Goal: Check status: Check status

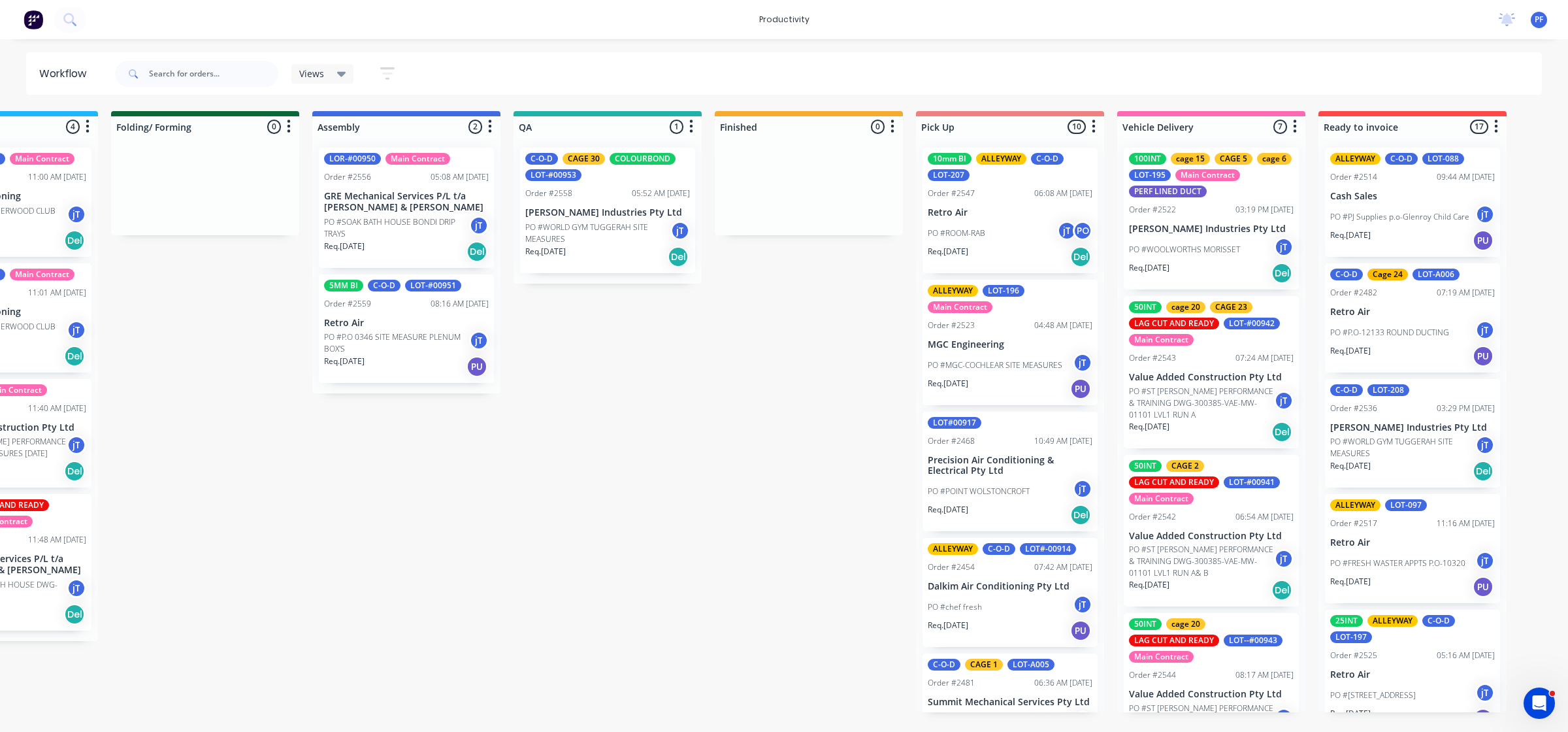
scroll to position [490, 0]
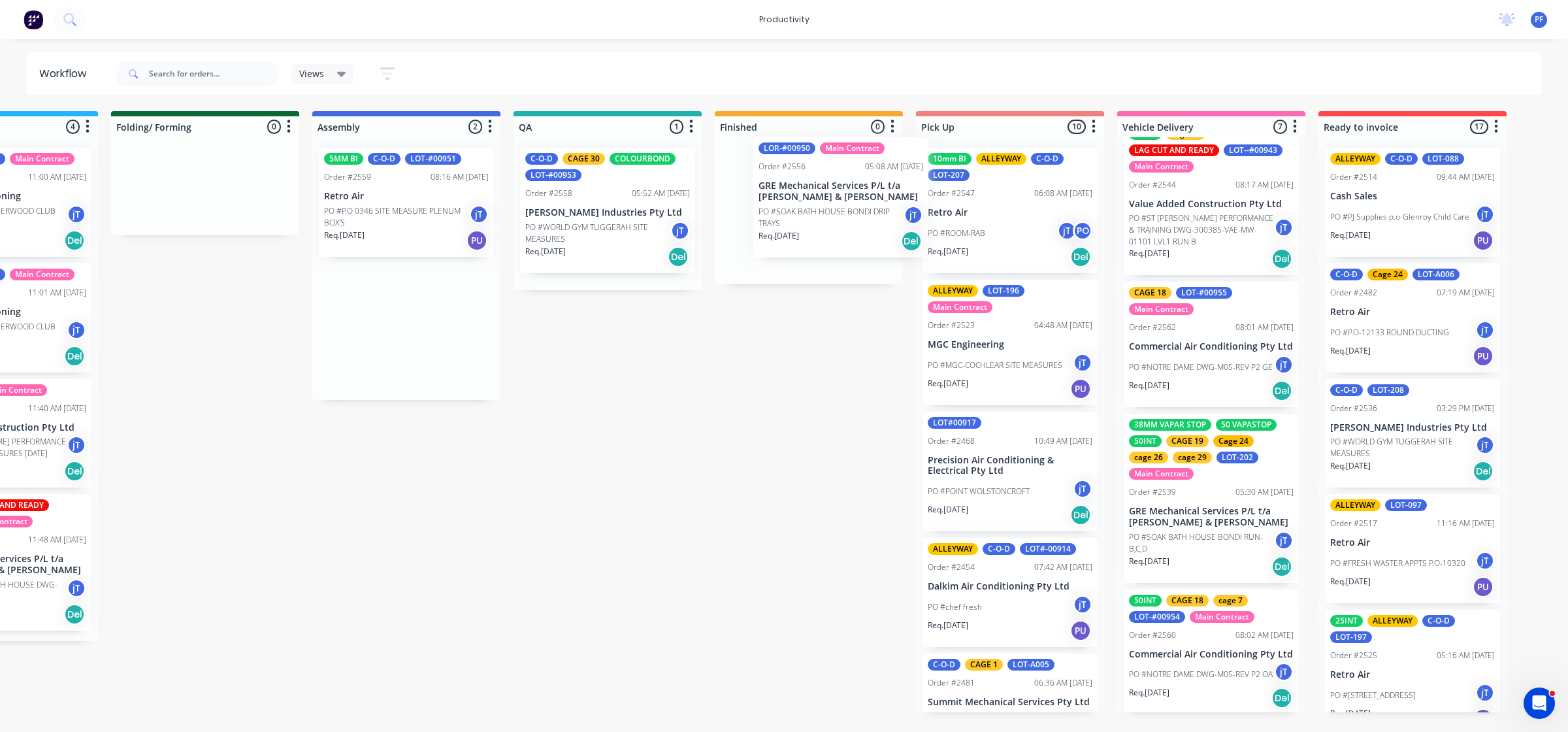
drag, startPoint x: 408, startPoint y: 224, endPoint x: 817, endPoint y: 207, distance: 409.4
click at [818, 207] on div "Submitted 43 Main Contract Order #122 09:03 AM [DATE] Precision Air Conditionin…" at bounding box center [547, 411] width 2558 height 601
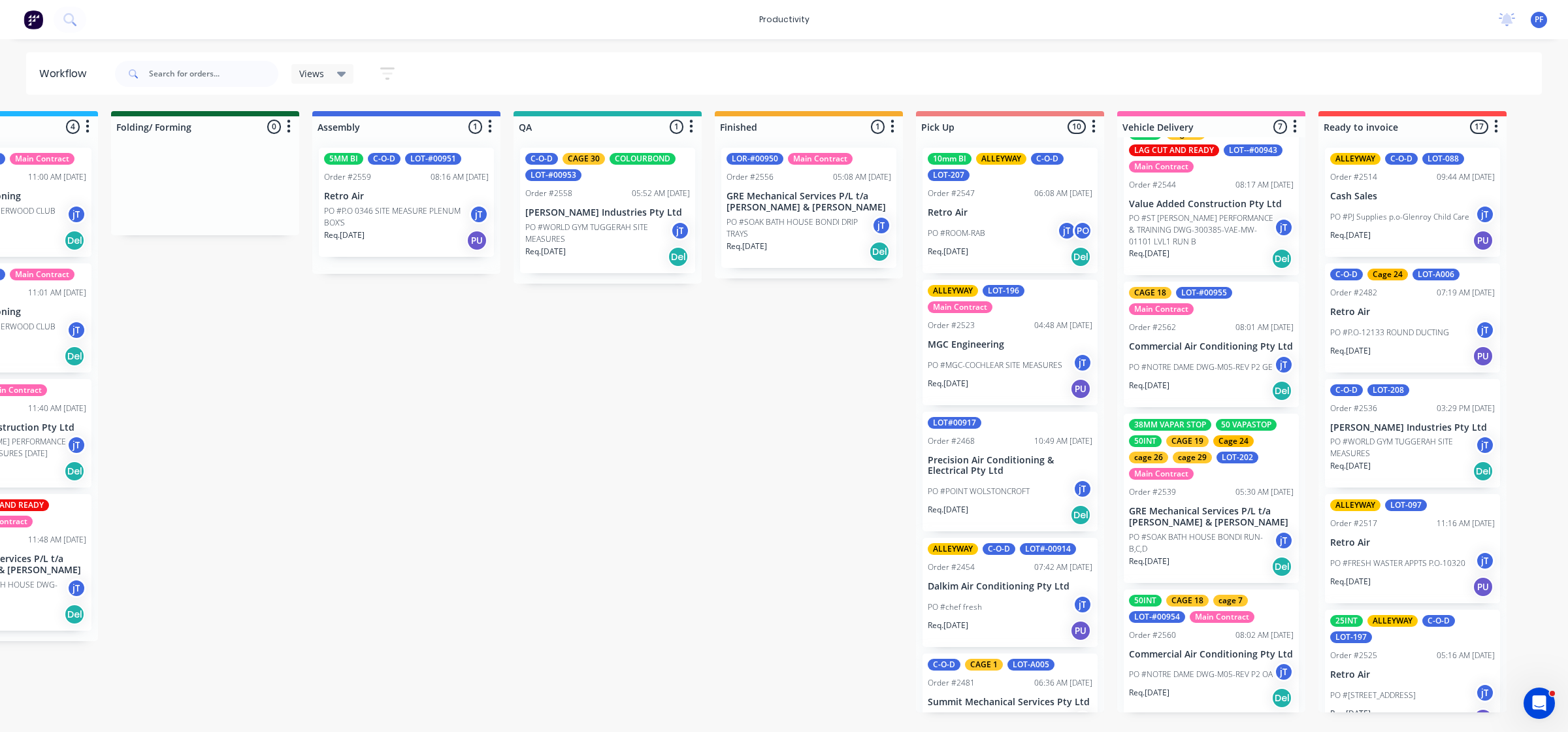
click at [828, 235] on p "PO #SOAK BATH HOUSE BONDI DRIP TRAYS" at bounding box center [799, 228] width 145 height 24
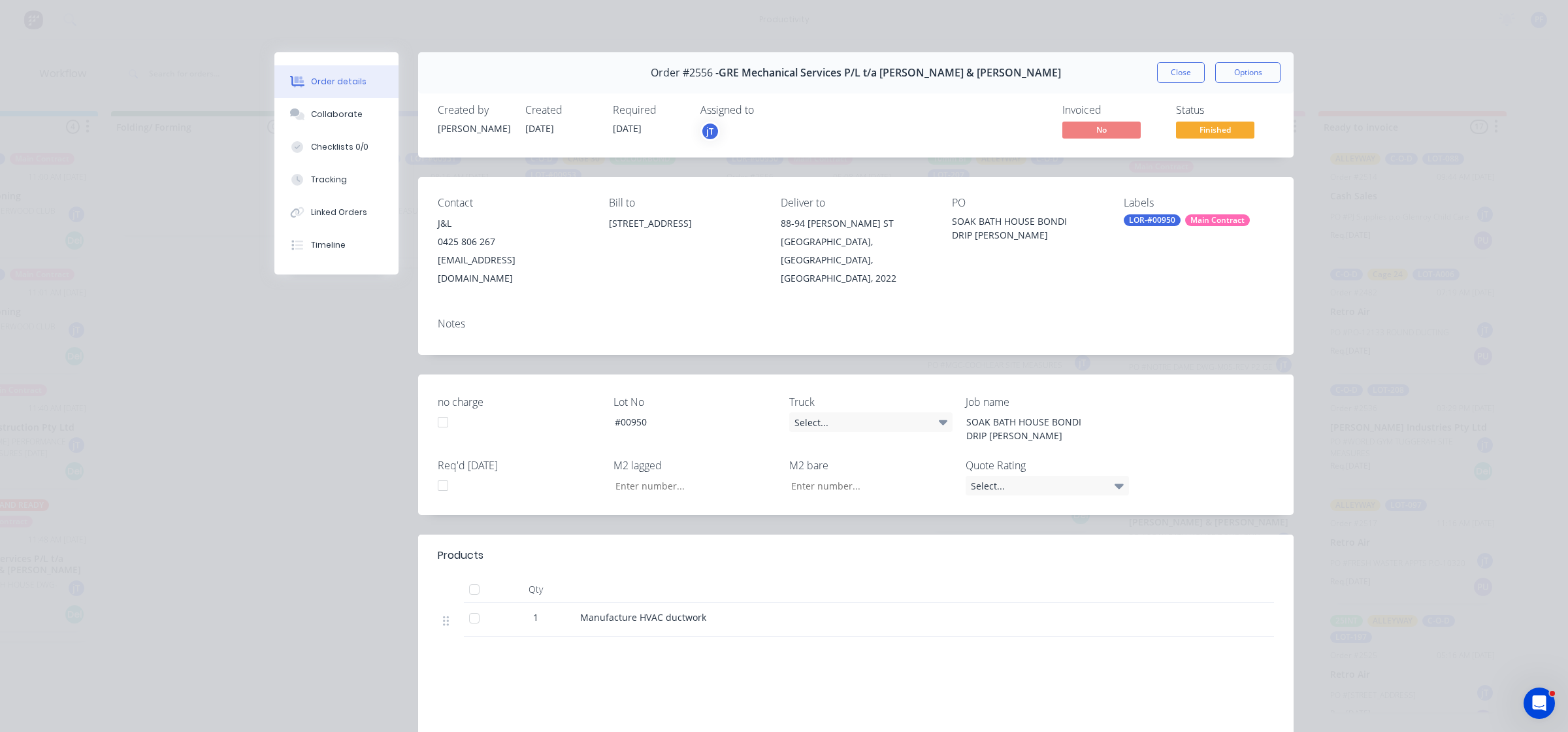
click at [1139, 222] on div "LOR-#00950" at bounding box center [1152, 220] width 57 height 12
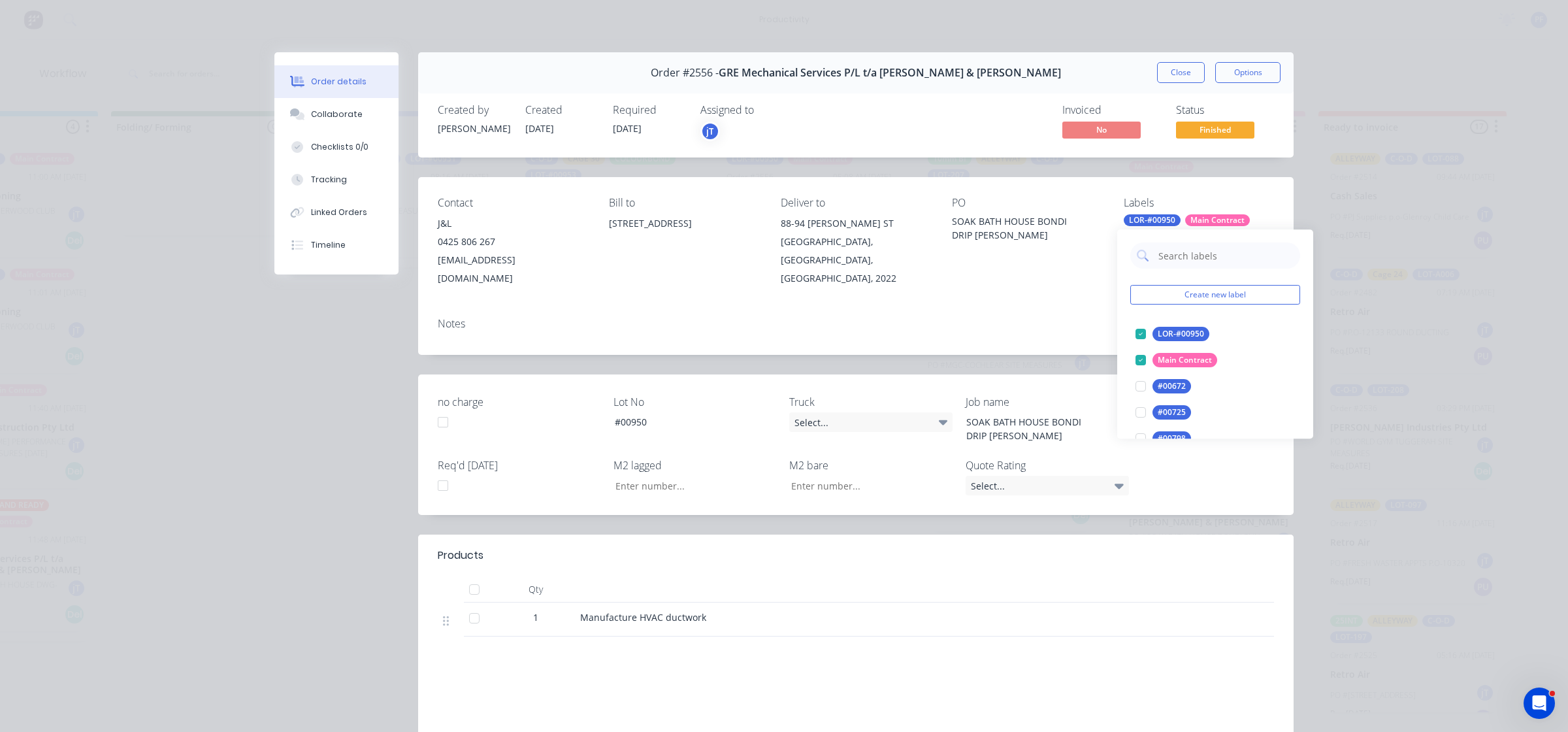
click at [1183, 262] on input "text" at bounding box center [1225, 255] width 137 height 26
type input "cage 14"
drag, startPoint x: 1137, startPoint y: 328, endPoint x: 1091, endPoint y: 315, distance: 47.8
click at [1131, 326] on div at bounding box center [1140, 334] width 26 height 26
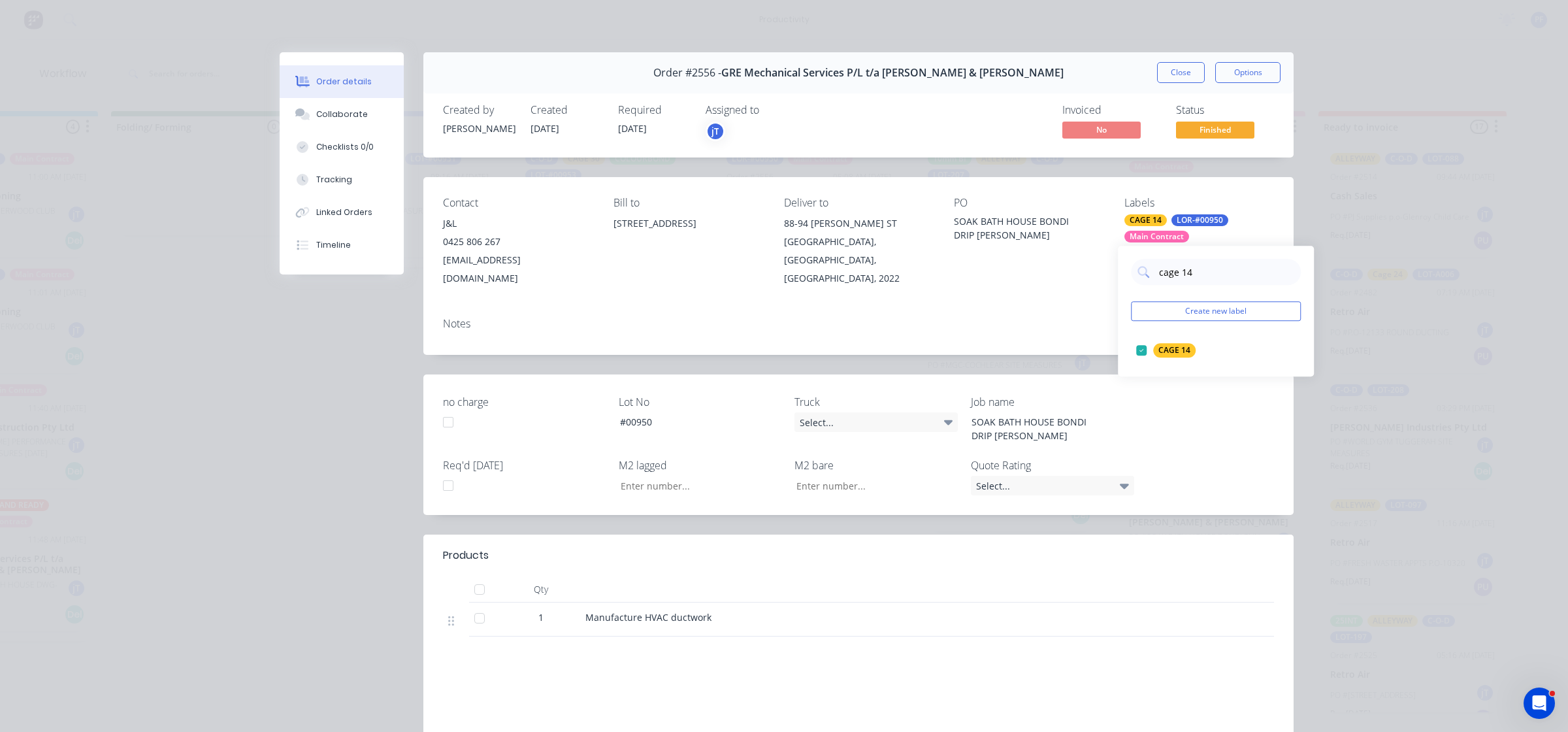
click at [1082, 317] on div "Notes" at bounding box center [859, 324] width 831 height 13
click at [1179, 69] on button "Close" at bounding box center [1181, 72] width 48 height 21
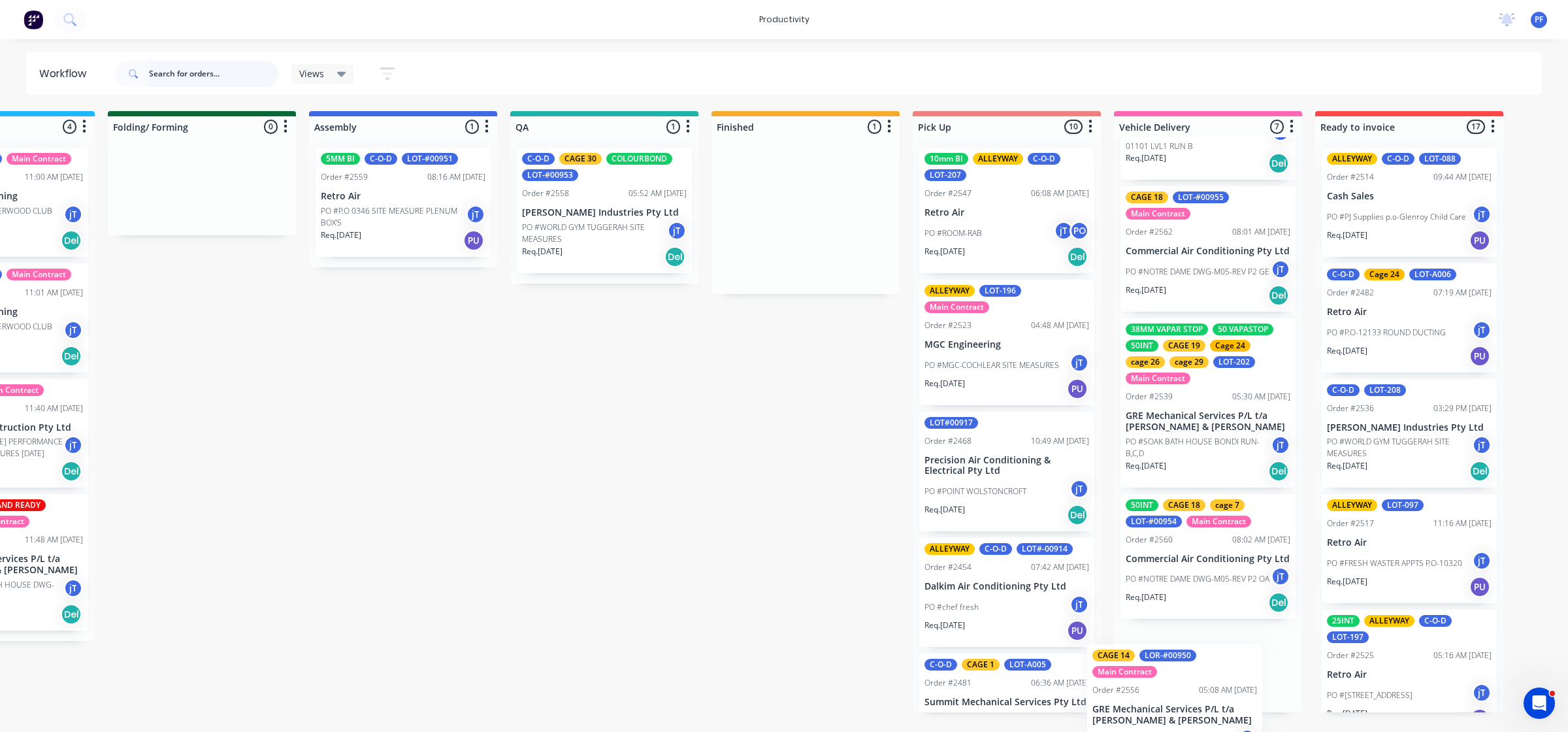
scroll to position [632, 0]
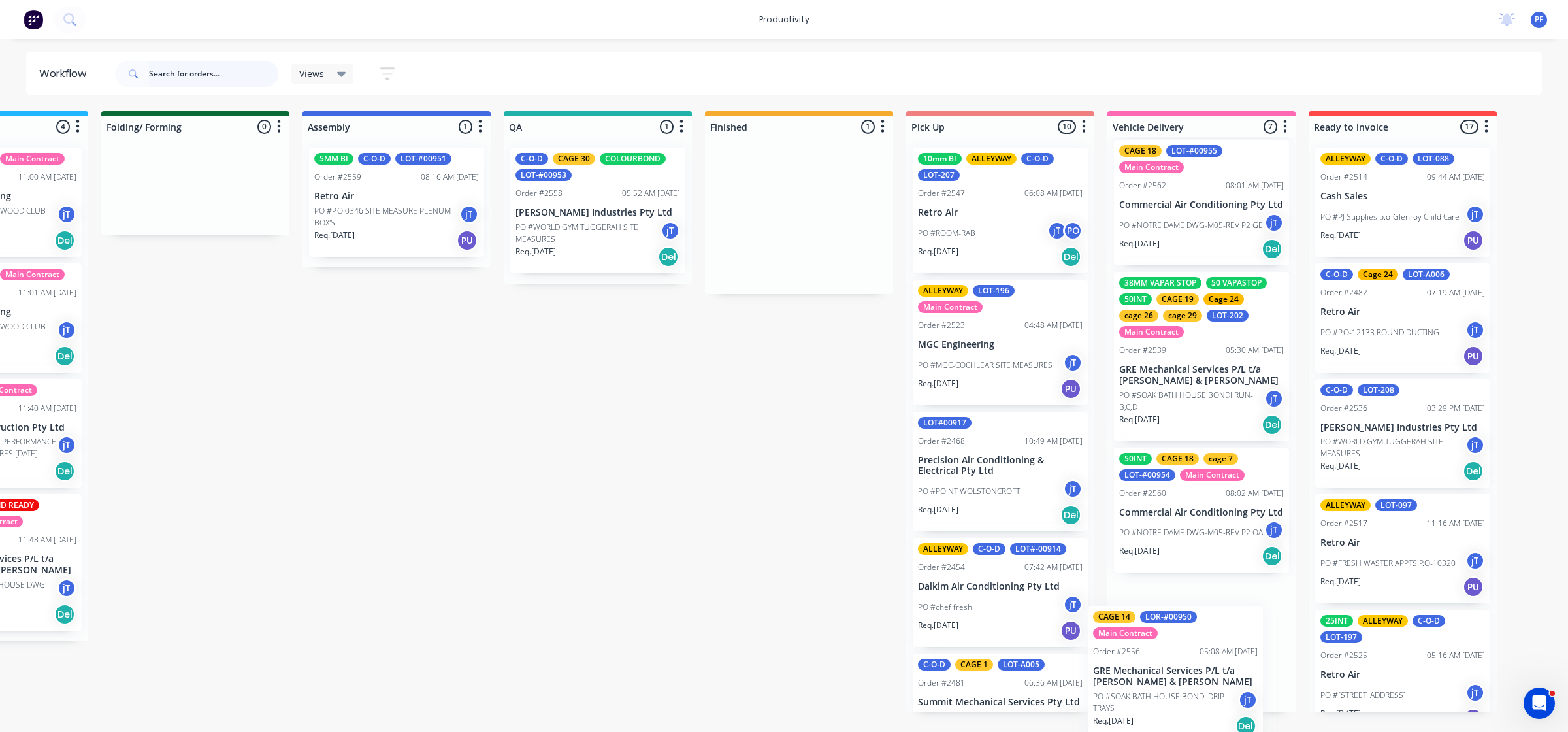
drag, startPoint x: 825, startPoint y: 244, endPoint x: 1173, endPoint y: 682, distance: 559.4
click at [1173, 682] on div "Submitted 43 Main Contract Order #122 09:03 AM [DATE] Precision Air Conditionin…" at bounding box center [538, 411] width 2558 height 601
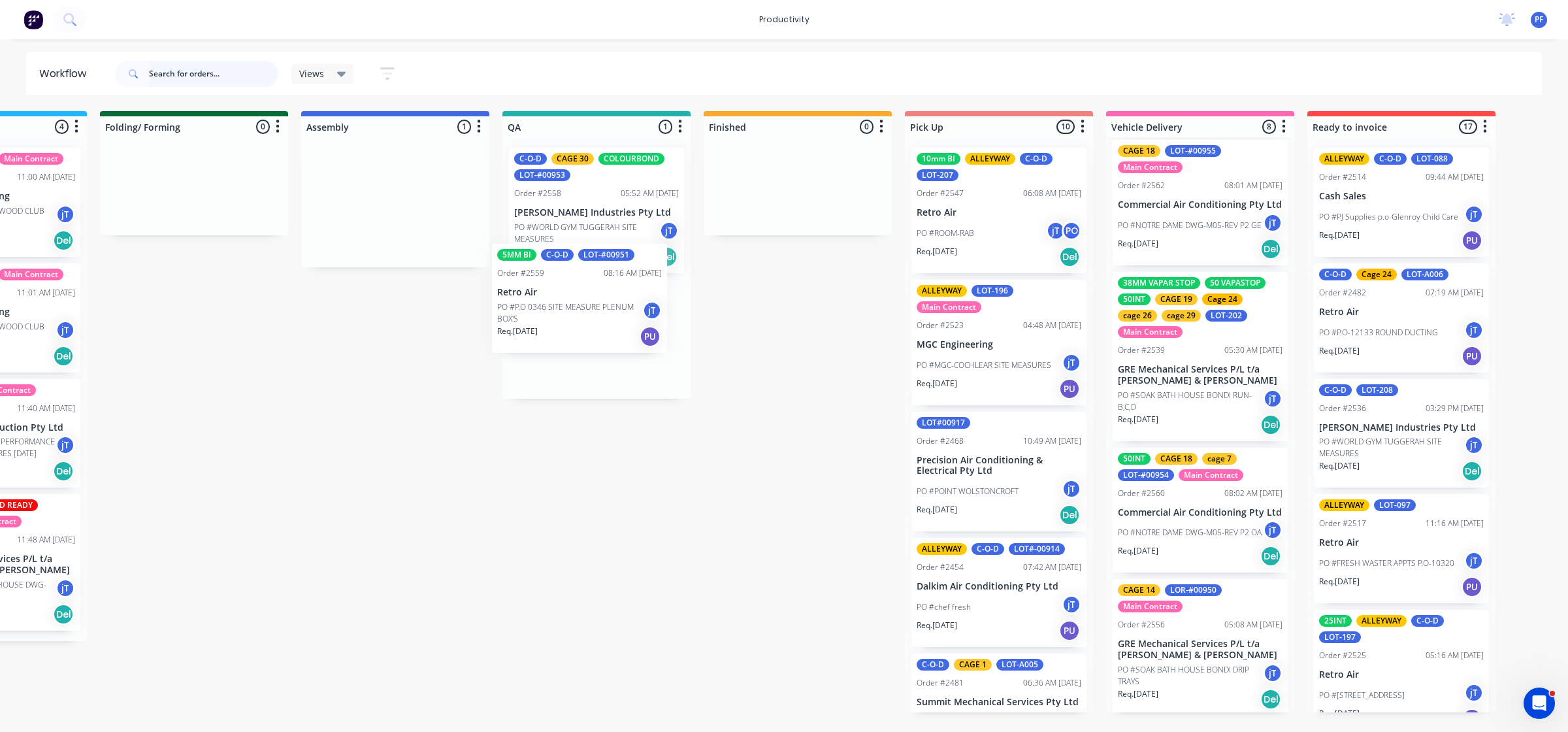
drag, startPoint x: 396, startPoint y: 243, endPoint x: 518, endPoint y: 307, distance: 137.8
click at [584, 337] on div "Submitted 43 Main Contract Order #122 09:03 AM [DATE] Precision Air Conditionin…" at bounding box center [536, 411] width 2558 height 601
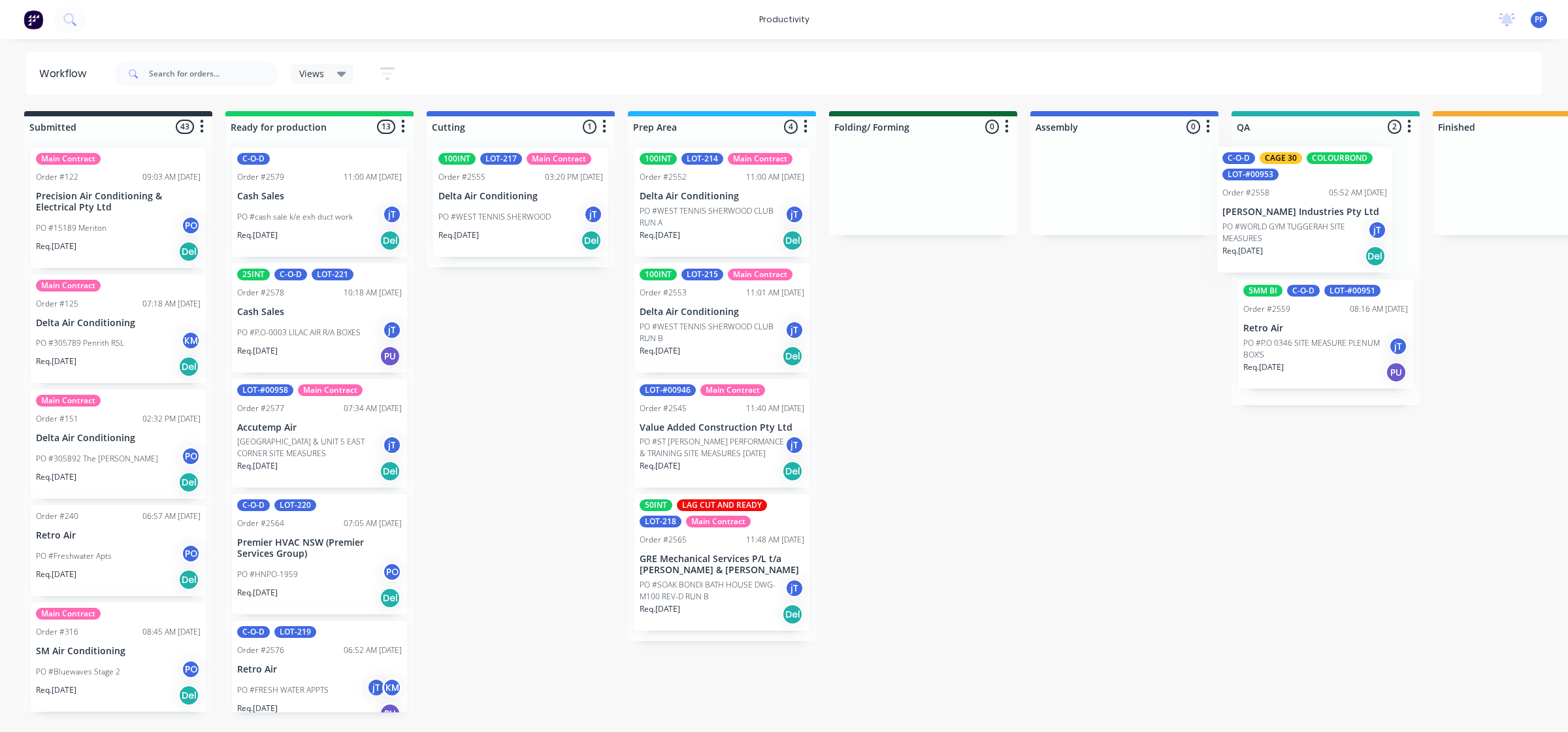
scroll to position [0, 8]
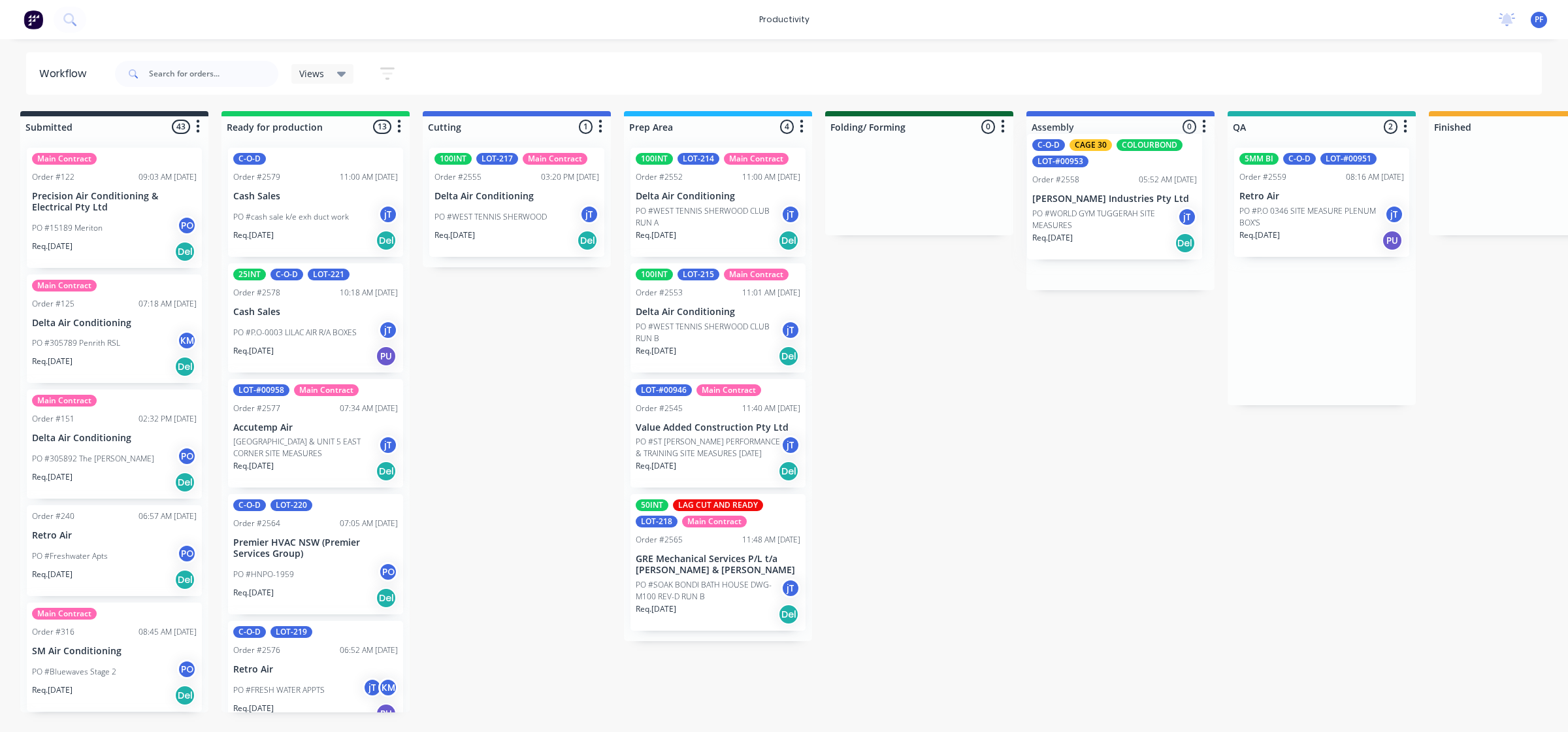
drag, startPoint x: 1333, startPoint y: 207, endPoint x: 1076, endPoint y: 193, distance: 257.4
click at [1076, 193] on div "Submitted 43 Main Contract Order #122 09:03 AM [DATE] Precision Air Conditionin…" at bounding box center [1262, 411] width 2558 height 601
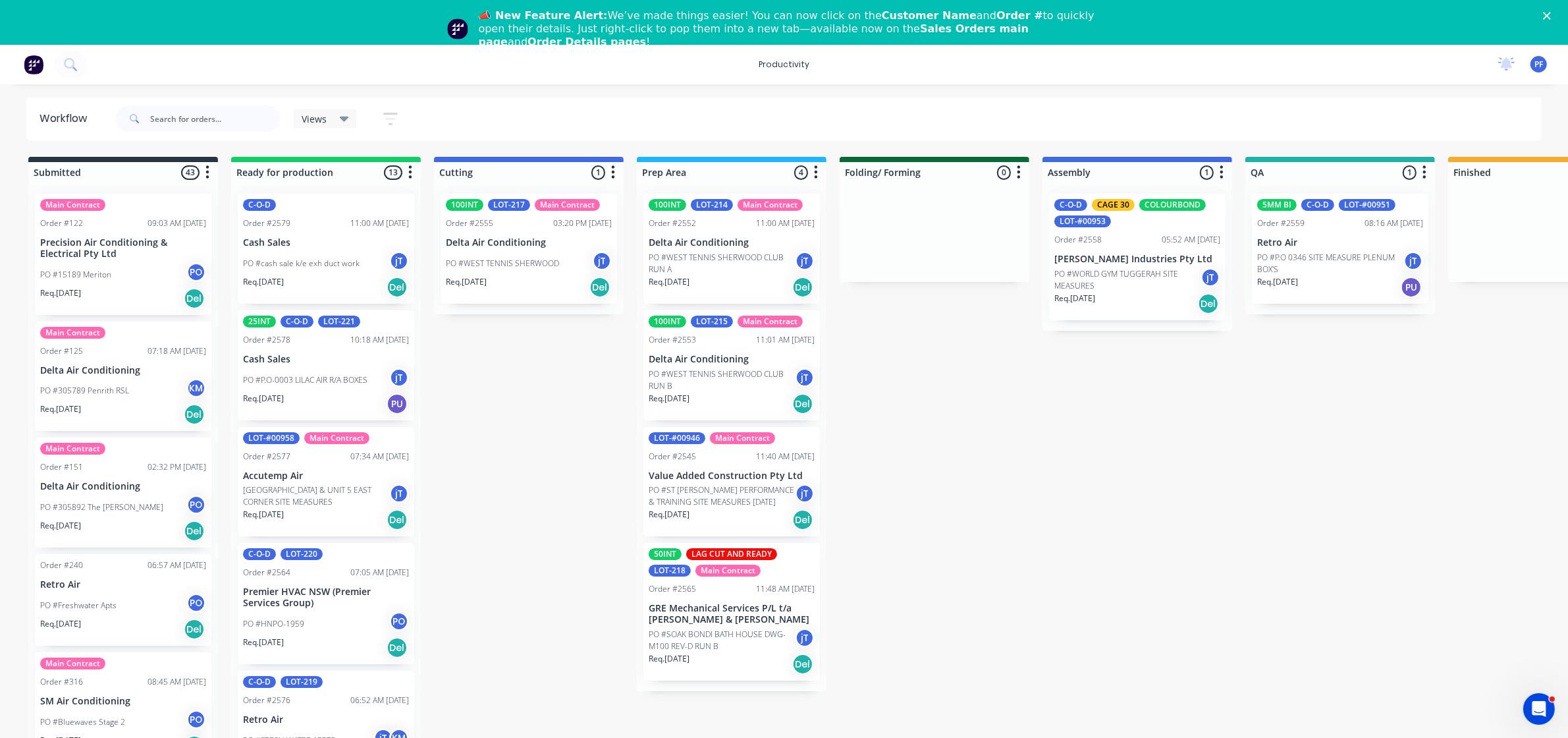
click at [1550, 13] on icon "Close" at bounding box center [1547, 16] width 8 height 8
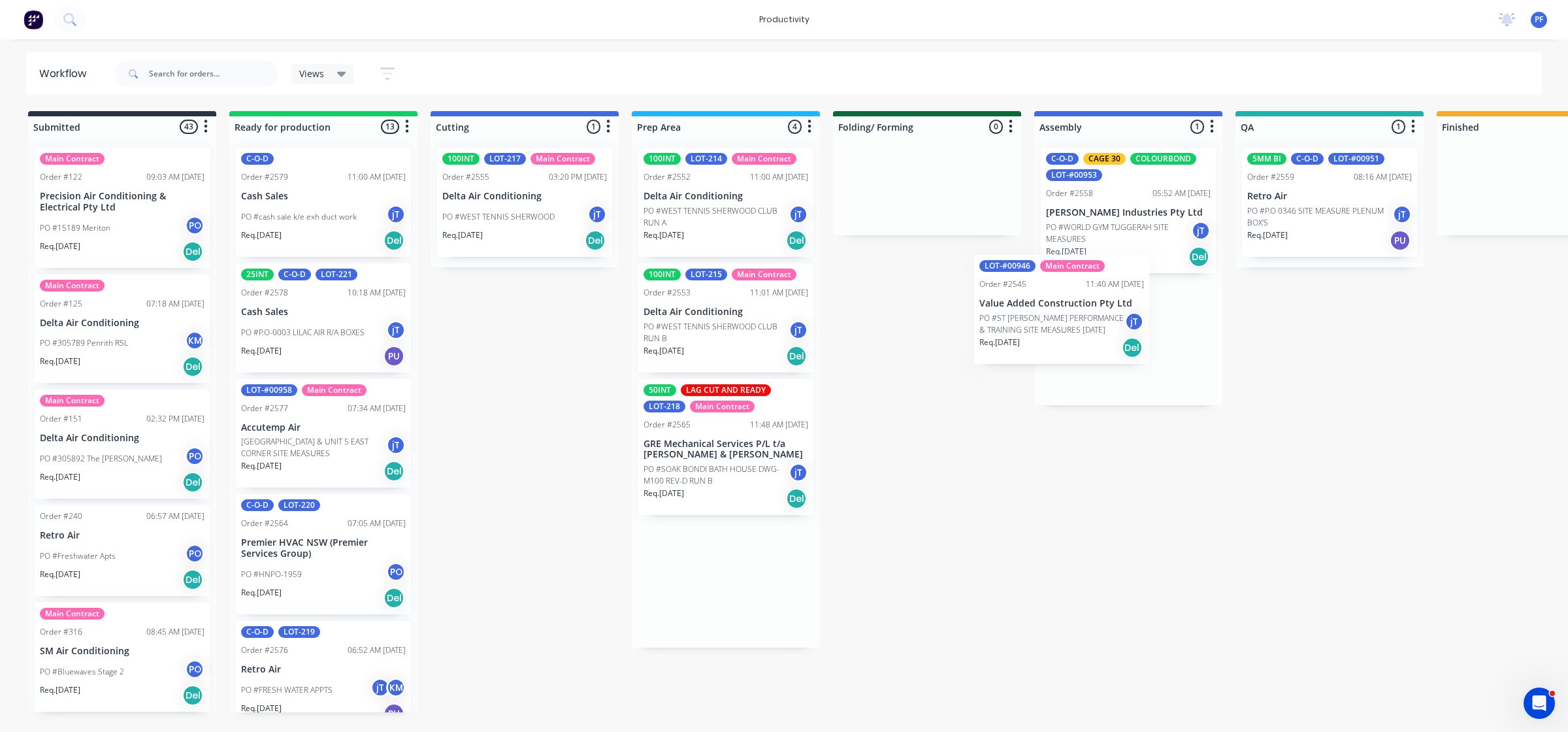
drag, startPoint x: 723, startPoint y: 445, endPoint x: 1050, endPoint y: 328, distance: 347.3
click at [1050, 330] on div "Submitted 43 Main Contract Order #122 09:03 AM [DATE] Precision Air Conditionin…" at bounding box center [1269, 411] width 2558 height 601
